Goal: Information Seeking & Learning: Learn about a topic

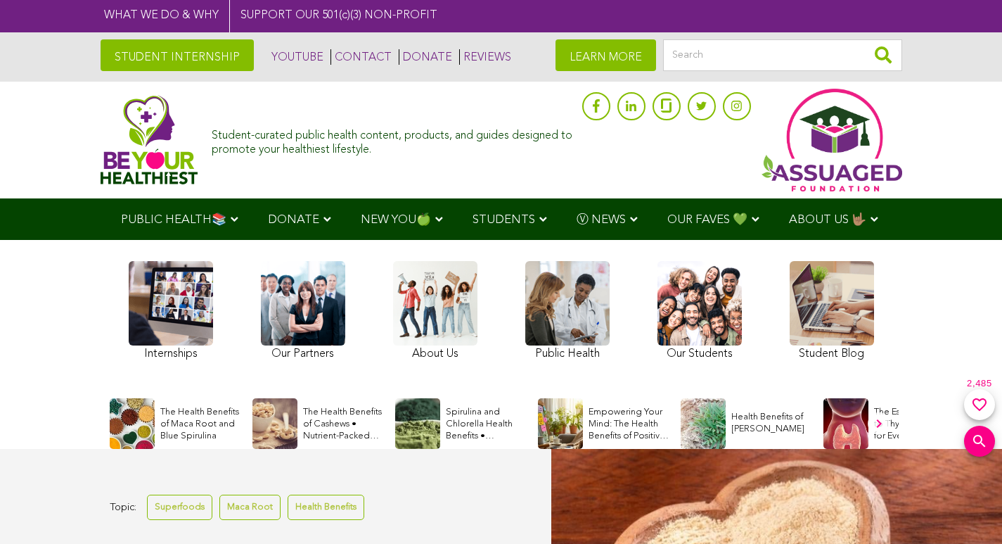
click at [845, 347] on link at bounding box center [832, 312] width 84 height 103
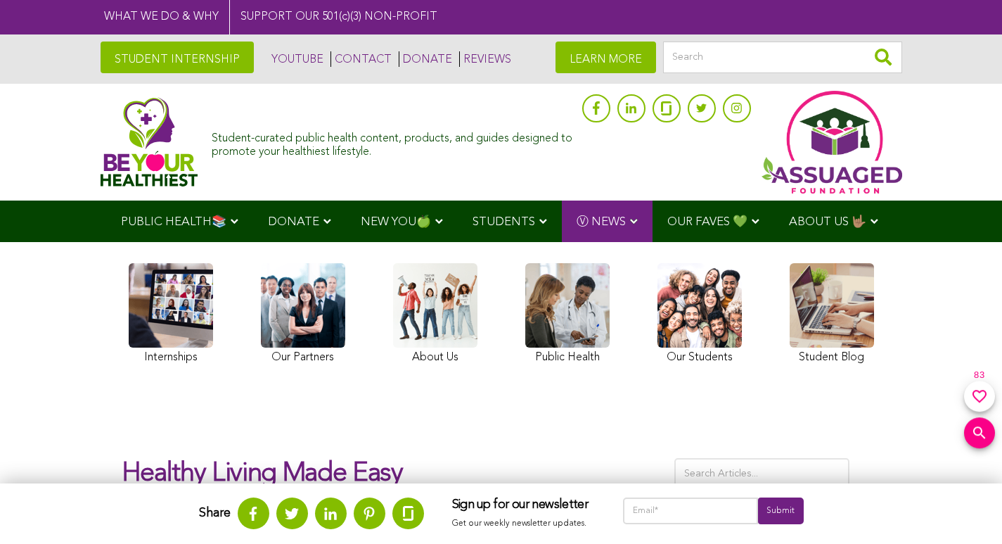
click at [415, 350] on link at bounding box center [435, 315] width 84 height 105
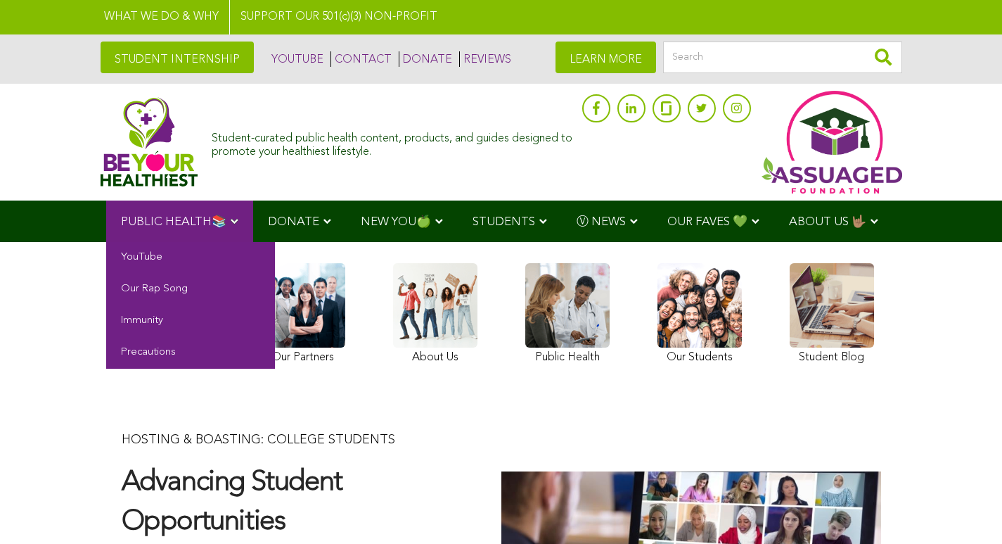
click at [116, 242] on link "PUBLIC HEALTH📚" at bounding box center [179, 220] width 147 height 41
